Goal: Information Seeking & Learning: Learn about a topic

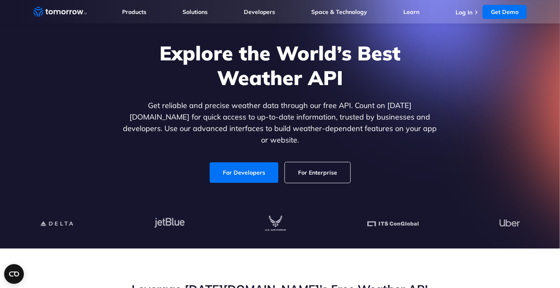
scroll to position [51, 0]
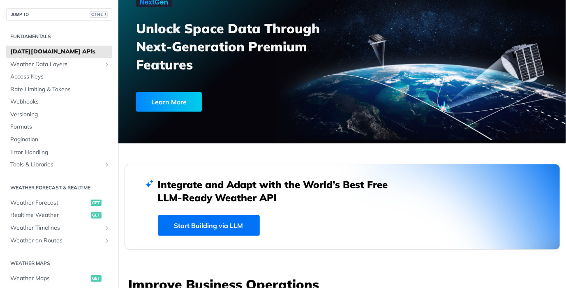
scroll to position [2, 0]
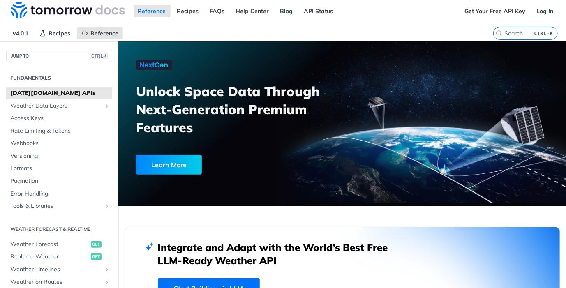
click at [201, 180] on div "Unlock Space Data Through Next-Generation Premium Features Learn More" at bounding box center [342, 124] width 448 height 165
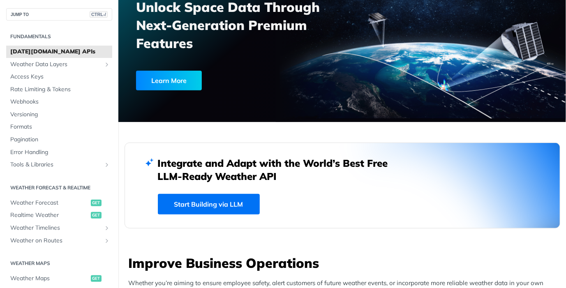
scroll to position [89, 0]
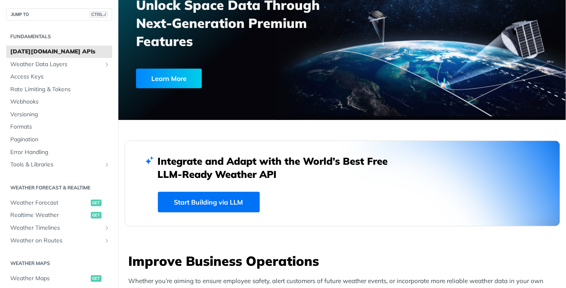
click at [188, 203] on link "Start Building via LLM" at bounding box center [209, 202] width 102 height 21
